Goal: Task Accomplishment & Management: Manage account settings

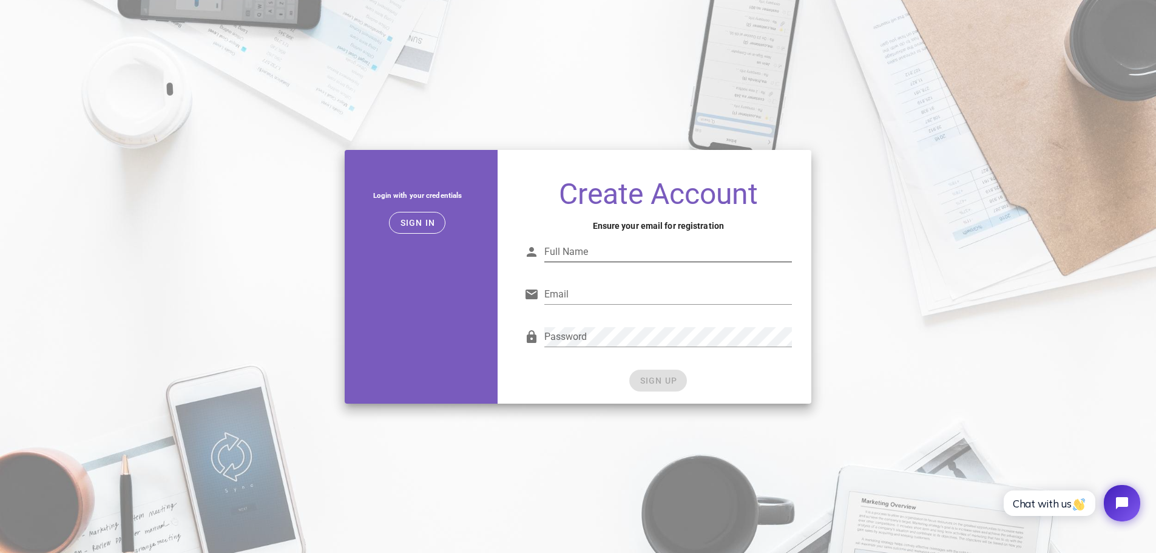
click at [578, 240] on div "Full Name" at bounding box center [658, 255] width 268 height 40
click at [575, 247] on div "Full Name" at bounding box center [668, 251] width 248 height 19
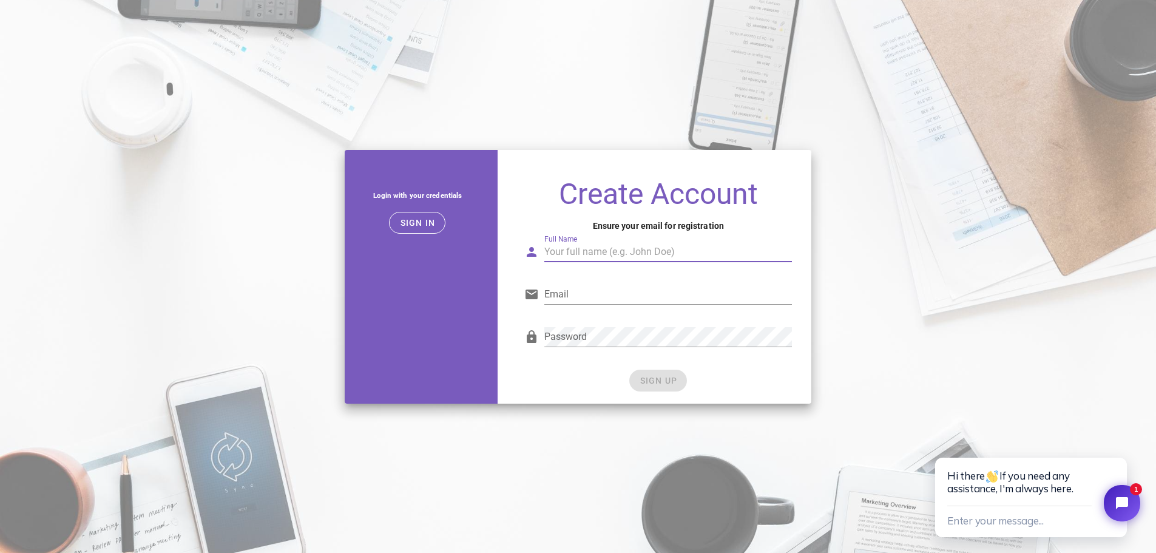
type input "[PERSON_NAME]"
click at [591, 291] on input "Email" at bounding box center [668, 294] width 248 height 19
type input "[PERSON_NAME][EMAIL_ADDRESS][PERSON_NAME][DOMAIN_NAME]"
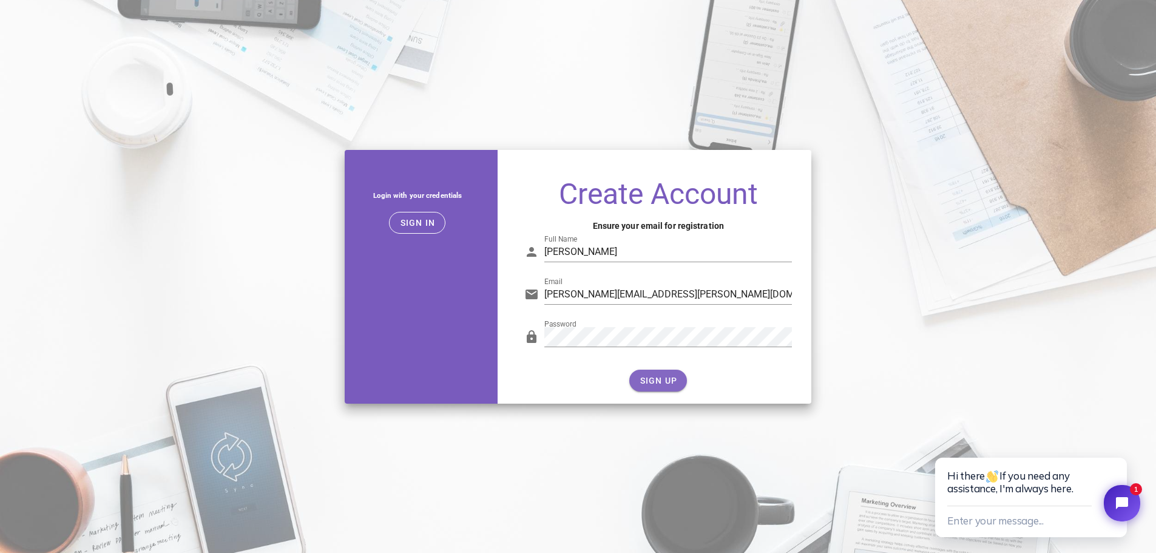
click at [653, 384] on span "SIGN UP" at bounding box center [658, 381] width 38 height 10
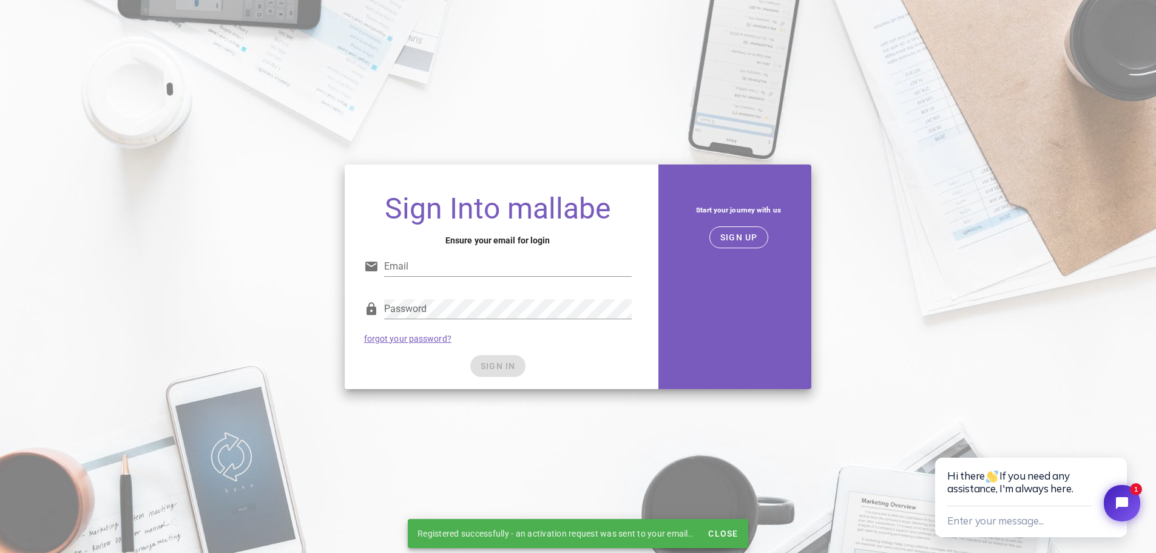
type input "[PERSON_NAME][EMAIL_ADDRESS][PERSON_NAME][DOMAIN_NAME]"
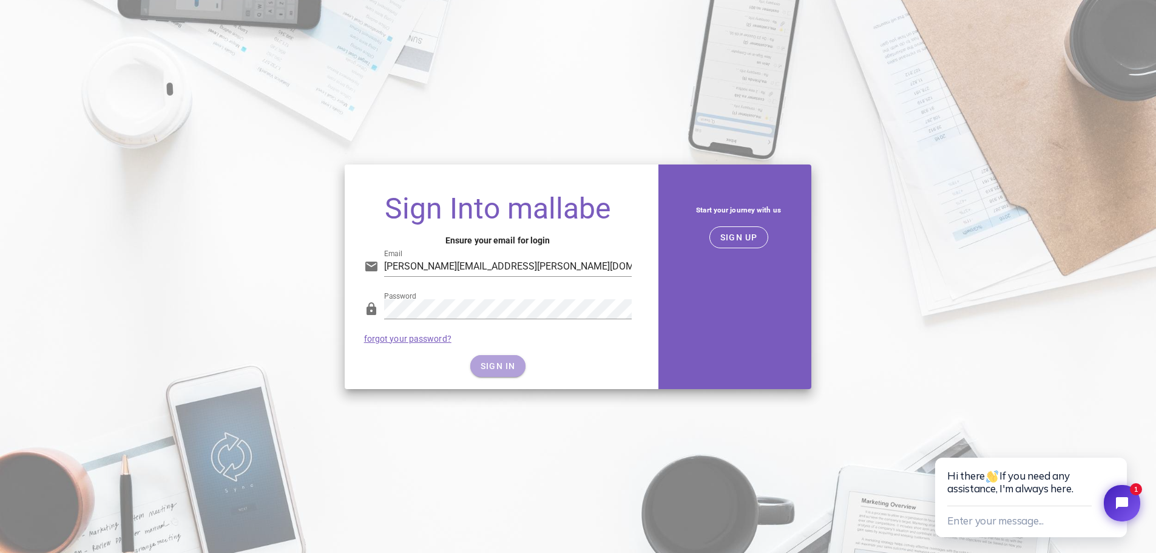
click at [507, 366] on span "SIGN IN" at bounding box center [498, 366] width 36 height 10
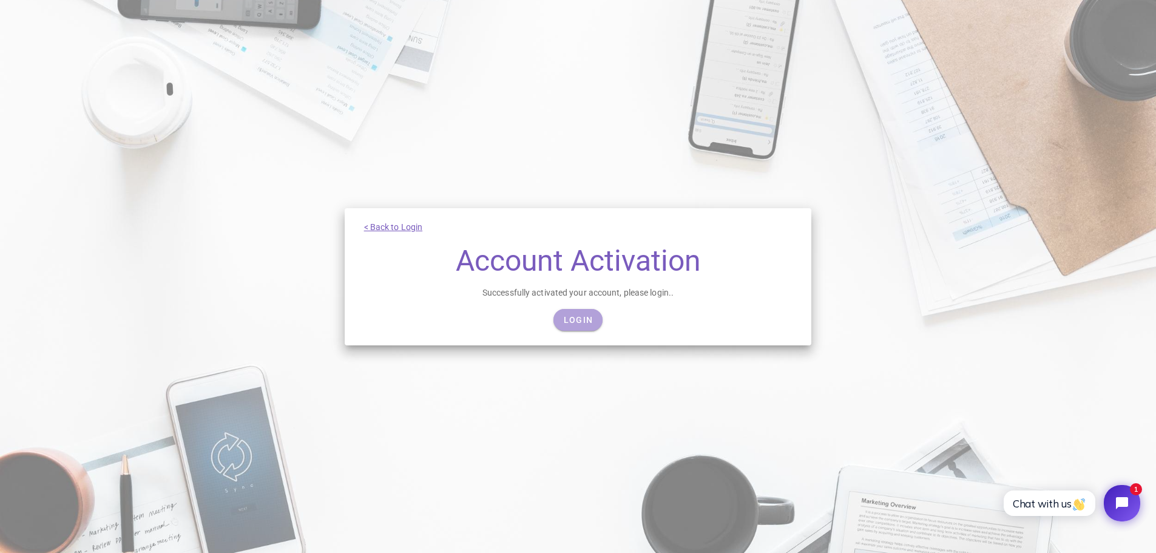
click at [577, 322] on span "Login" at bounding box center [578, 320] width 30 height 10
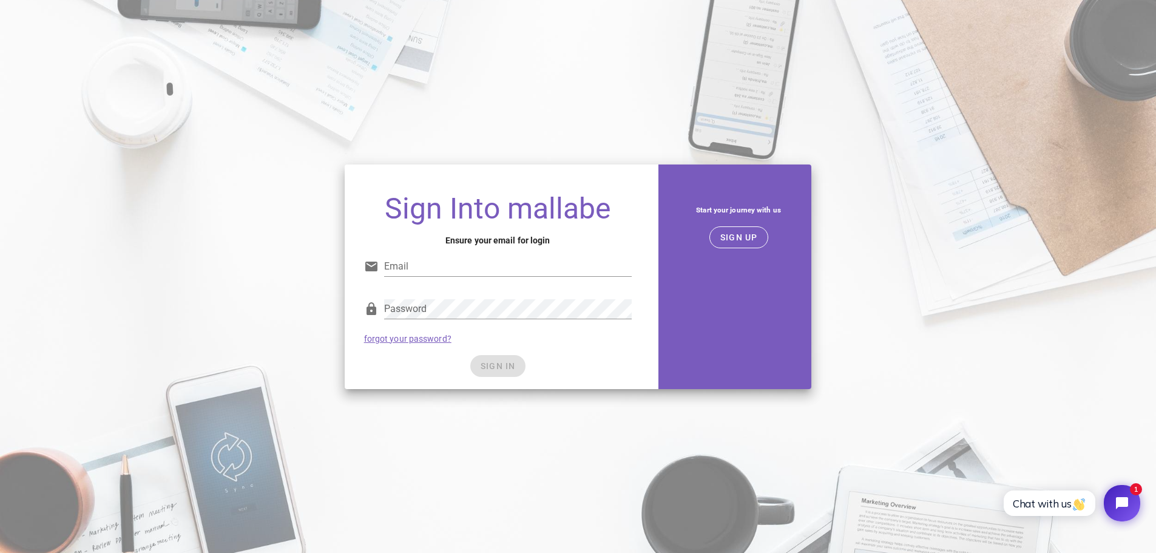
type input "nathan@birdie-breaks.com"
click at [498, 365] on div "SIGN IN" at bounding box center [498, 366] width 268 height 22
click at [499, 365] on span "SIGN IN" at bounding box center [498, 366] width 36 height 10
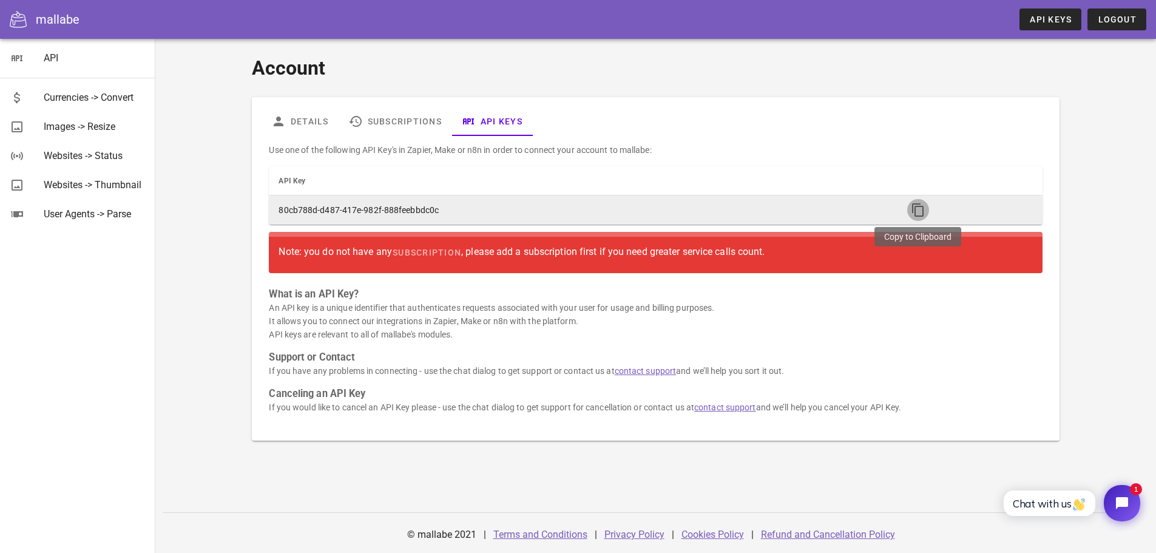
click at [919, 212] on icon "button" at bounding box center [918, 210] width 15 height 15
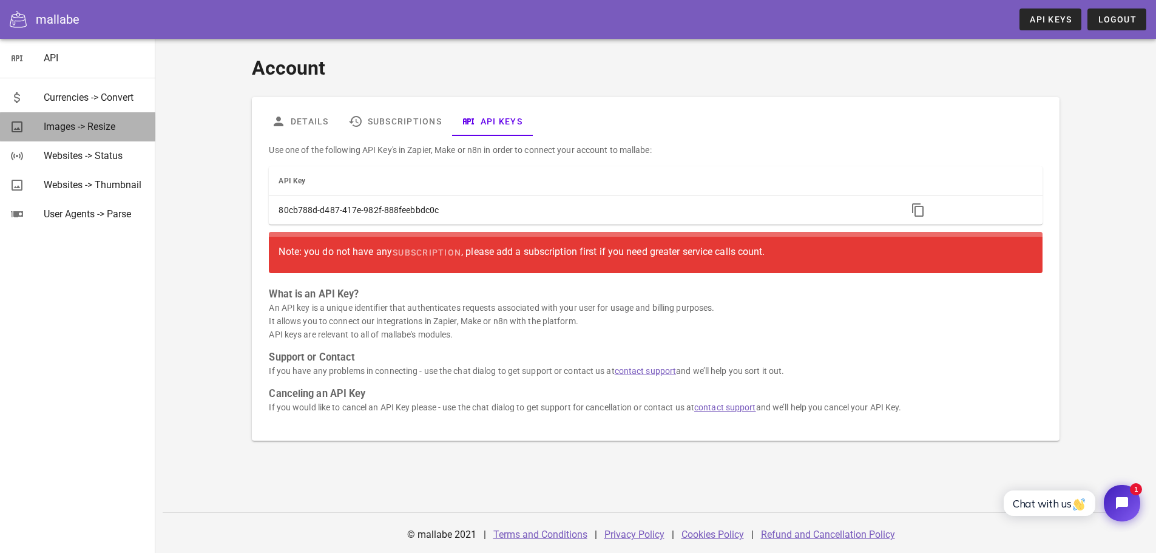
click at [84, 131] on div "Images -> Resize" at bounding box center [95, 127] width 102 height 12
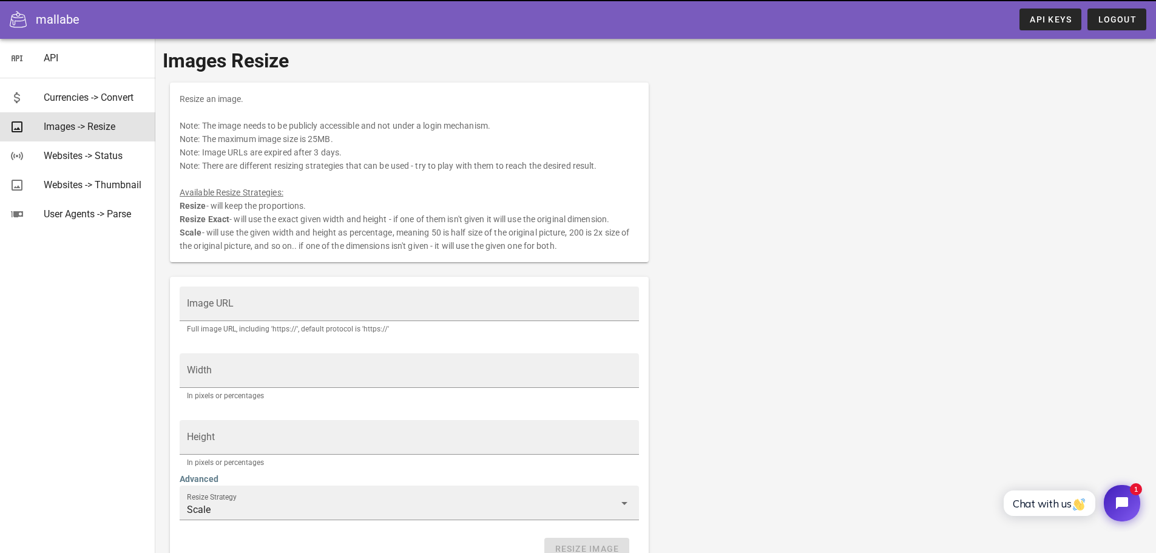
click at [37, 22] on div "mallabe" at bounding box center [58, 19] width 44 height 18
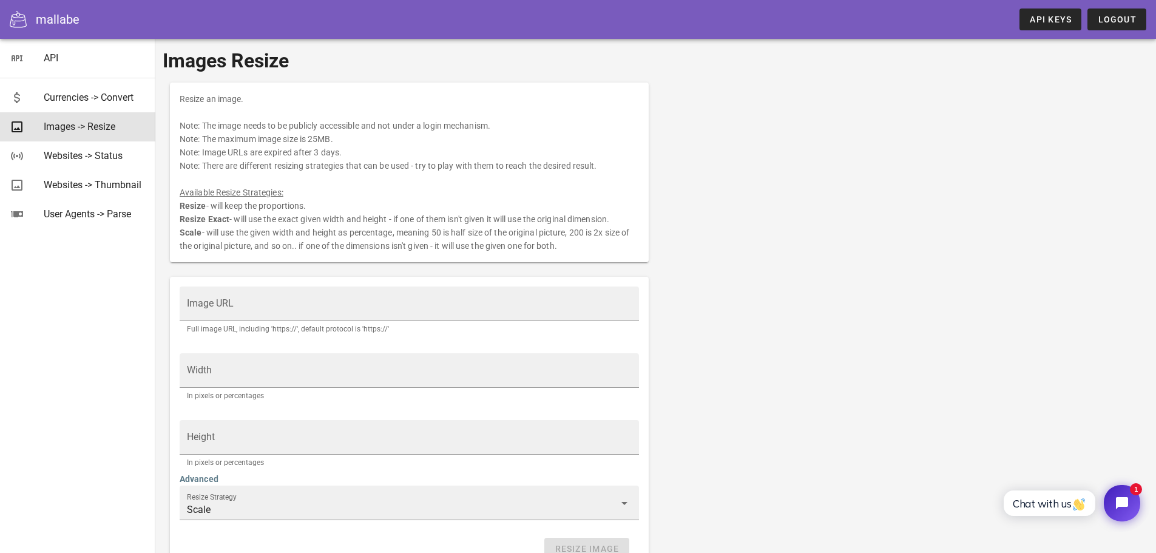
click at [19, 19] on icon at bounding box center [18, 19] width 17 height 17
